Goal: Leave review/rating: Leave review/rating

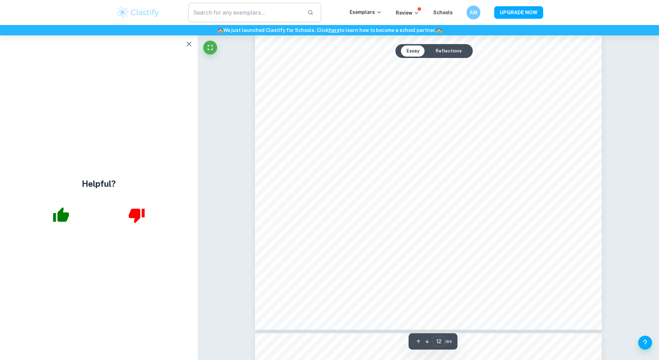
scroll to position [5807, 0]
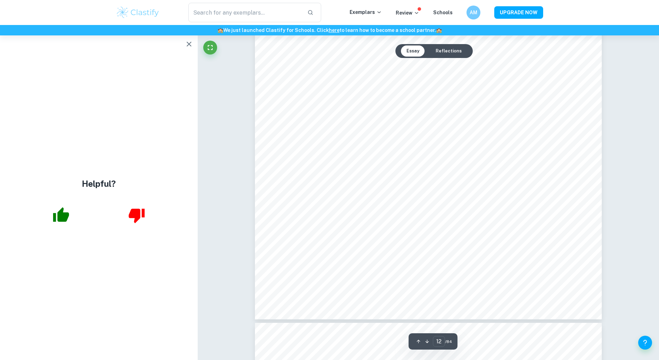
click at [193, 38] on button "button" at bounding box center [189, 44] width 14 height 14
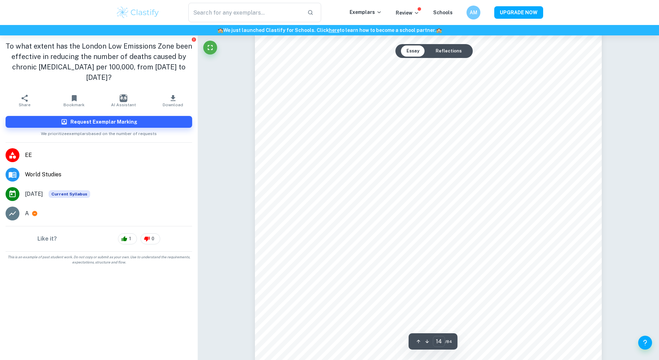
scroll to position [6678, 0]
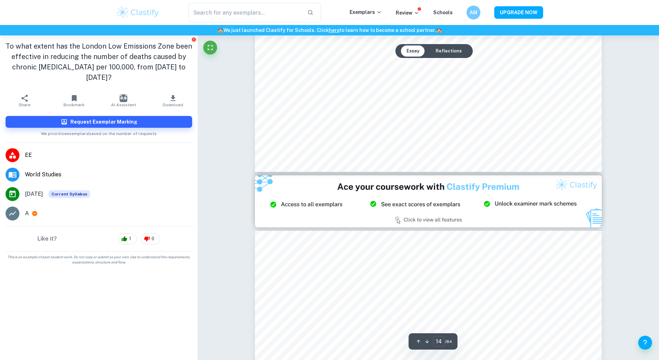
type input "15"
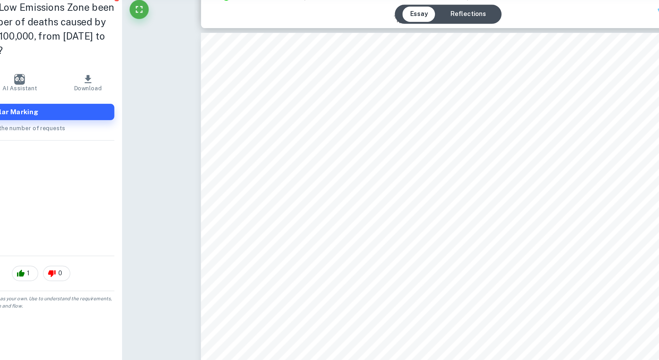
scroll to position [7107, 0]
